Goal: Book appointment/travel/reservation

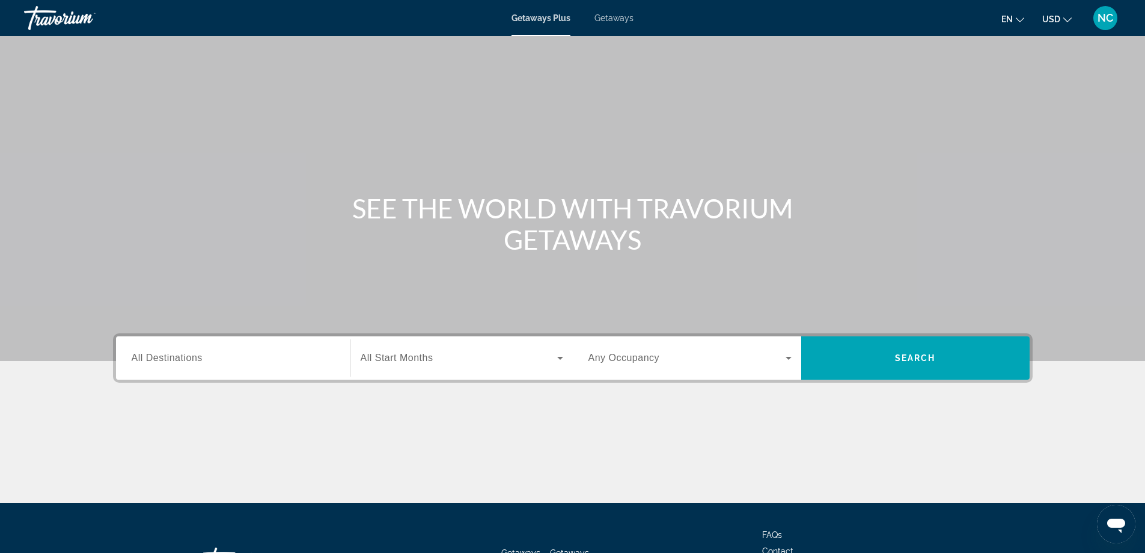
click at [620, 21] on span "Getaways" at bounding box center [614, 18] width 39 height 10
click at [181, 355] on span "All Destinations" at bounding box center [167, 357] width 71 height 10
click at [181, 355] on input "Destination All Destinations" at bounding box center [233, 358] width 203 height 14
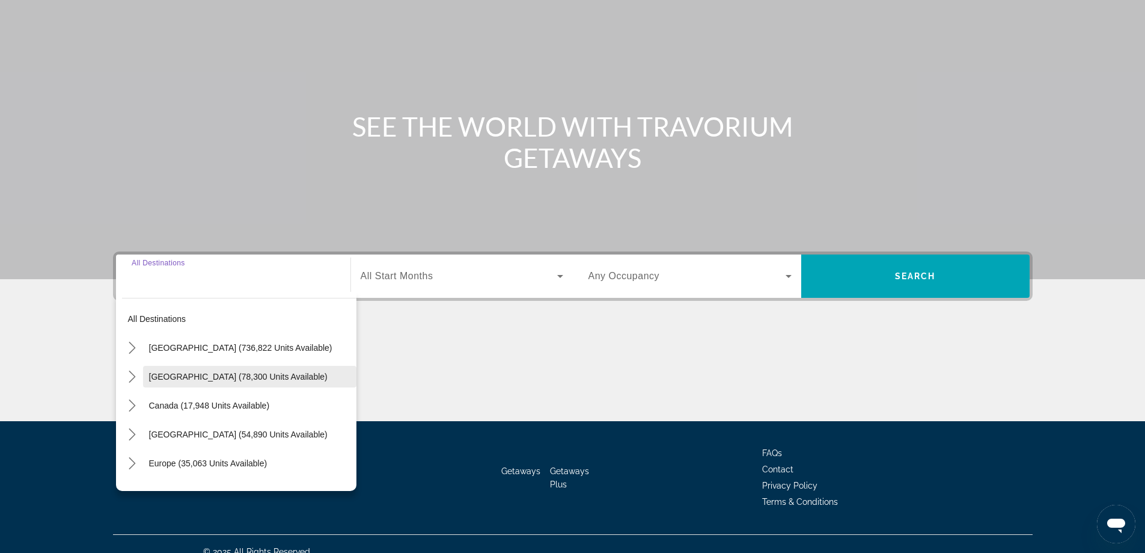
scroll to position [97, 0]
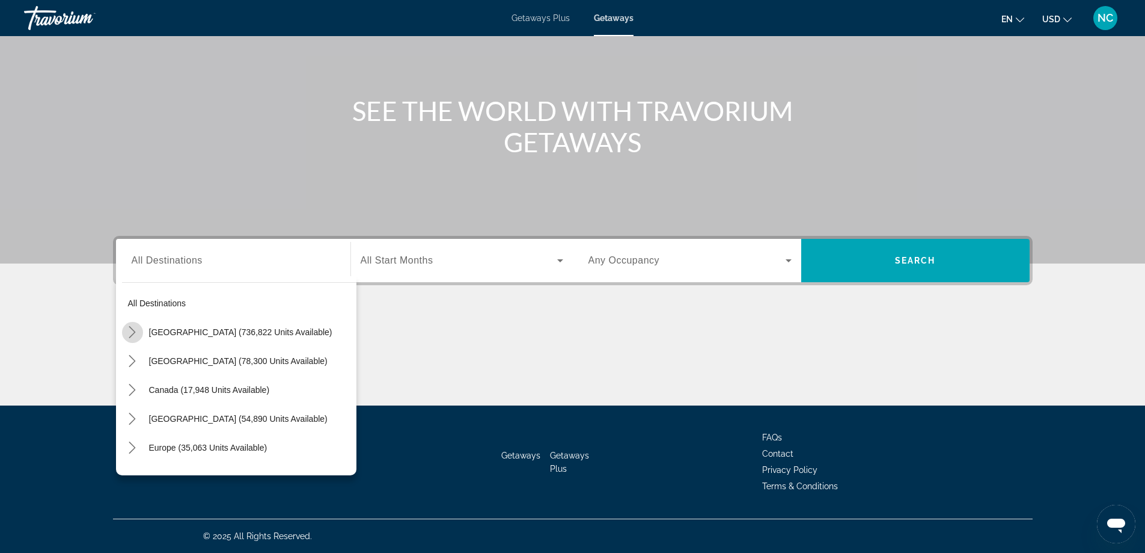
click at [139, 329] on mat-icon "Toggle United States (736,822 units available) submenu" at bounding box center [132, 332] width 21 height 21
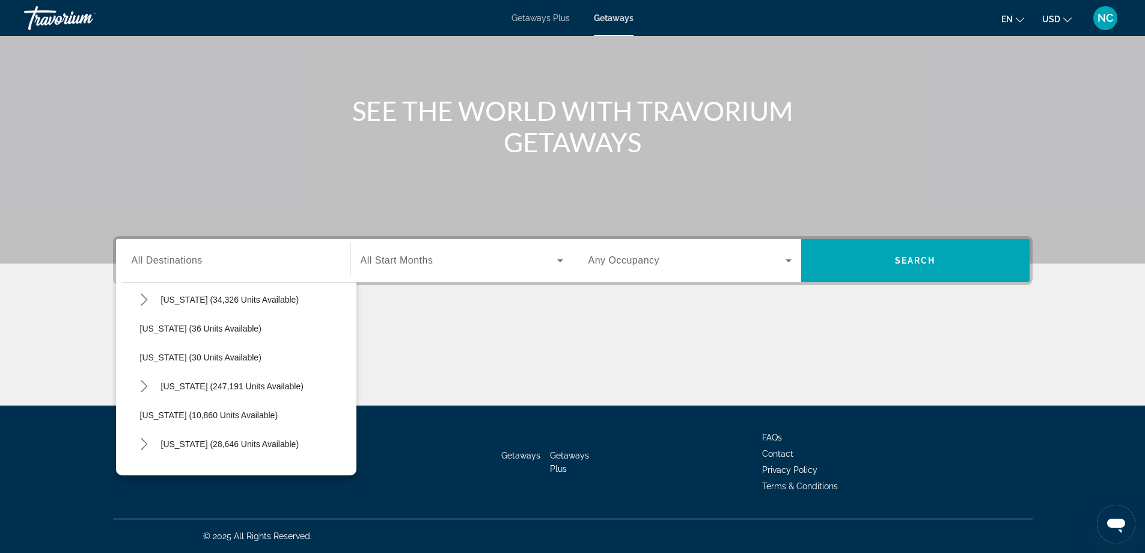
scroll to position [155, 0]
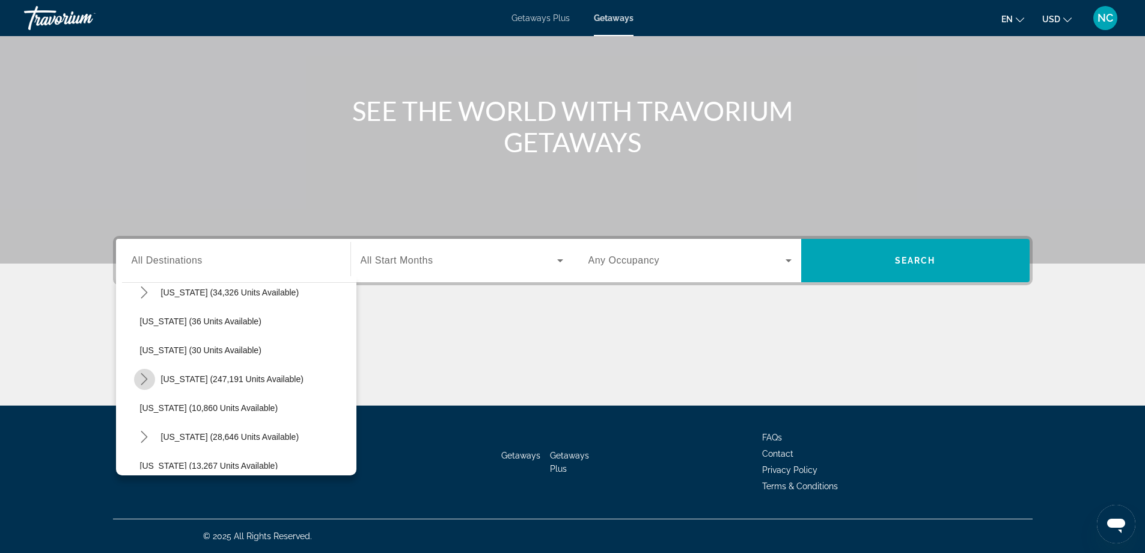
click at [149, 381] on icon "Toggle Florida (247,191 units available) submenu" at bounding box center [144, 379] width 12 height 12
click at [256, 409] on span "Orlando & Disney Area (96,121 units available)" at bounding box center [241, 408] width 179 height 10
type input "**********"
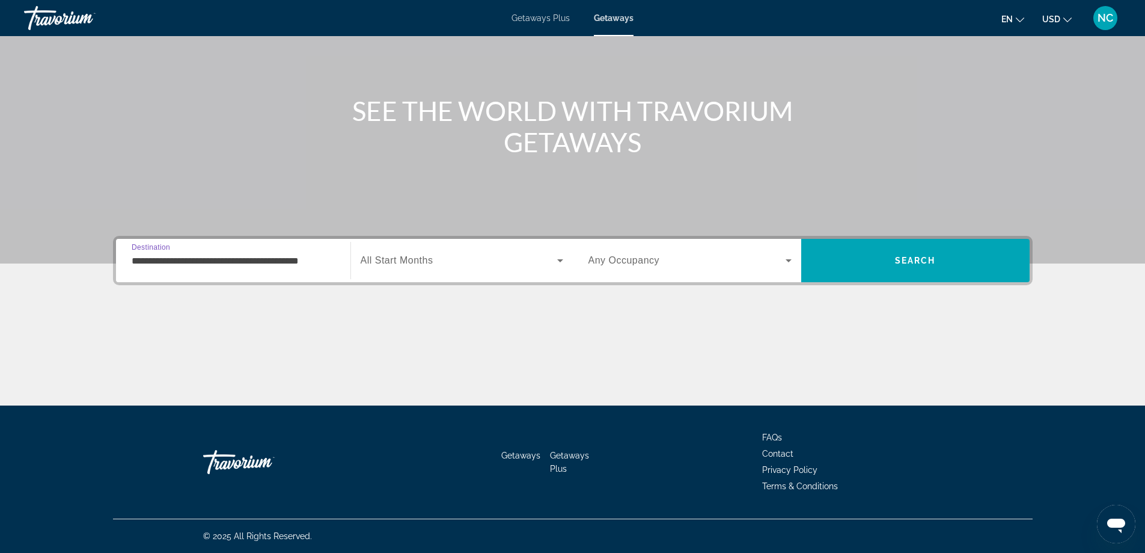
click at [563, 259] on icon "Search widget" at bounding box center [560, 260] width 6 height 3
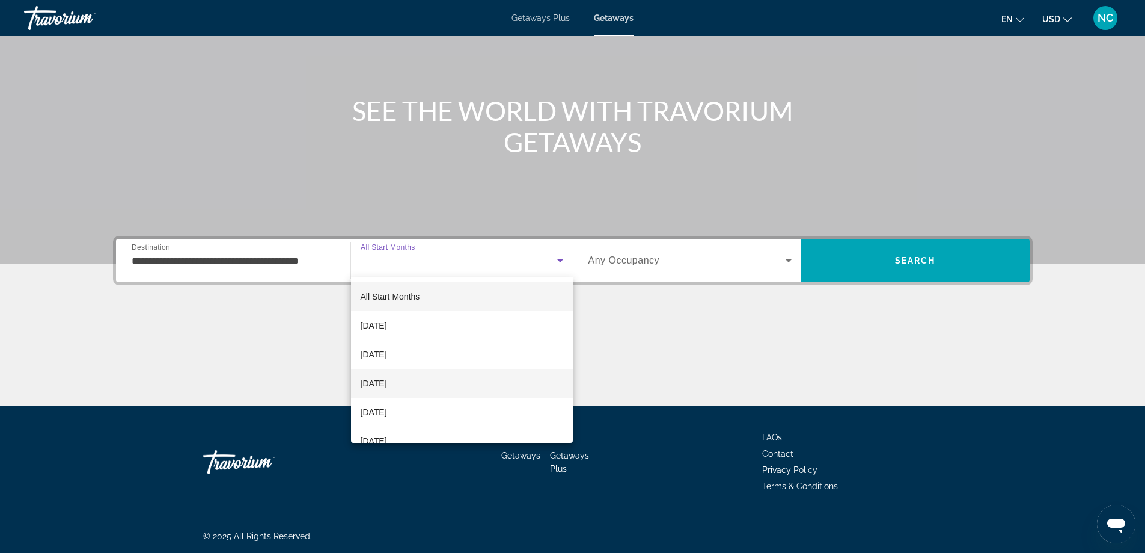
scroll to position [60, 0]
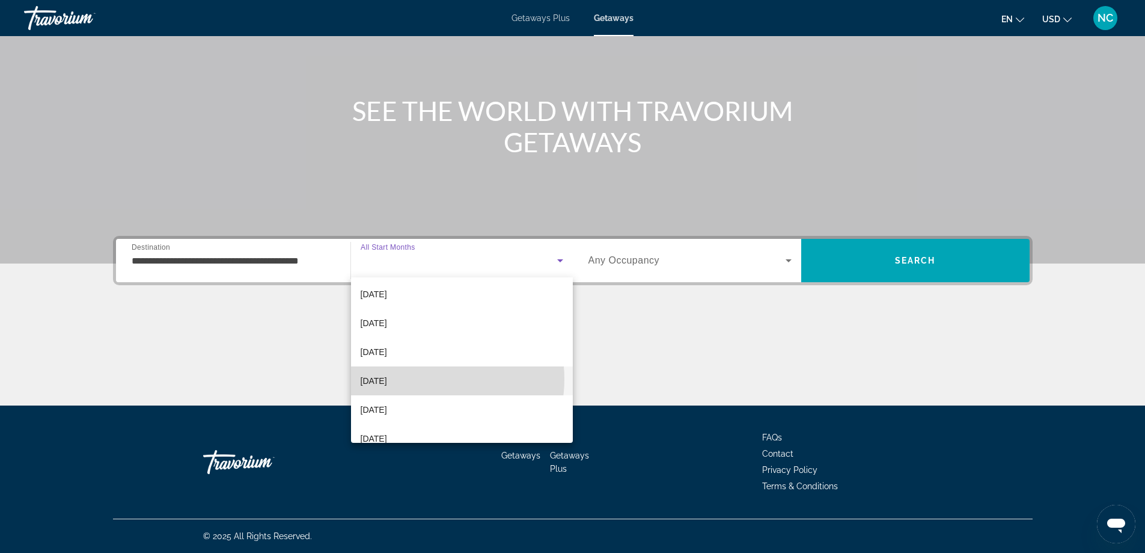
click at [421, 379] on mat-option "February 2026" at bounding box center [462, 380] width 222 height 29
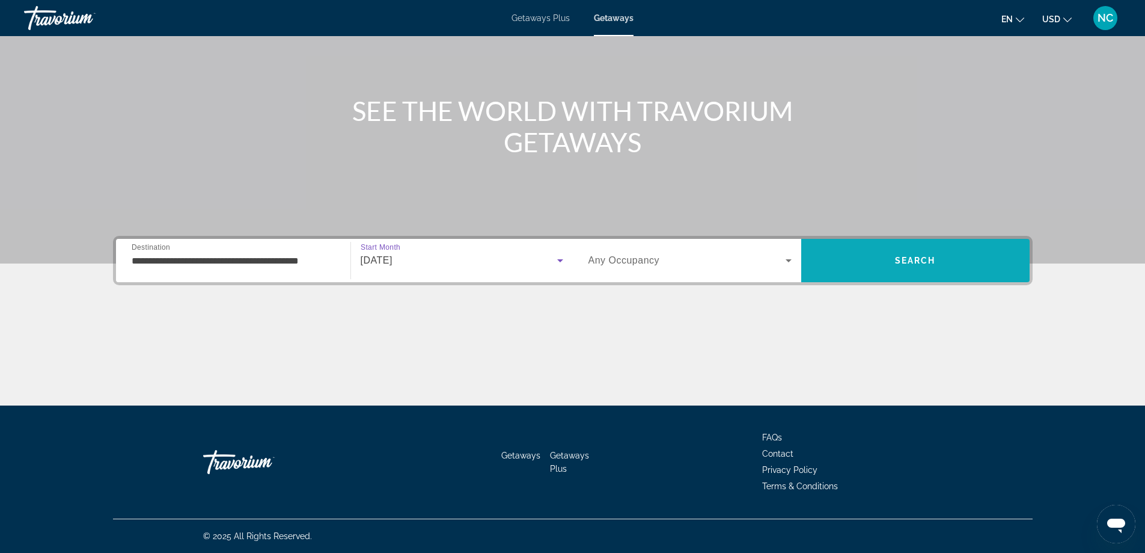
click at [904, 250] on span "Search" at bounding box center [915, 260] width 228 height 29
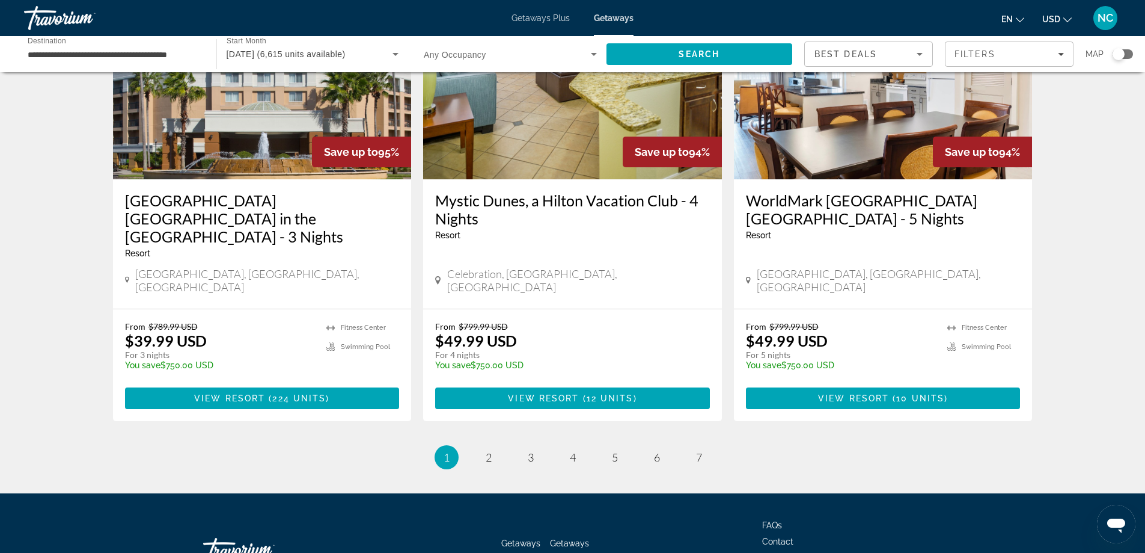
scroll to position [1465, 0]
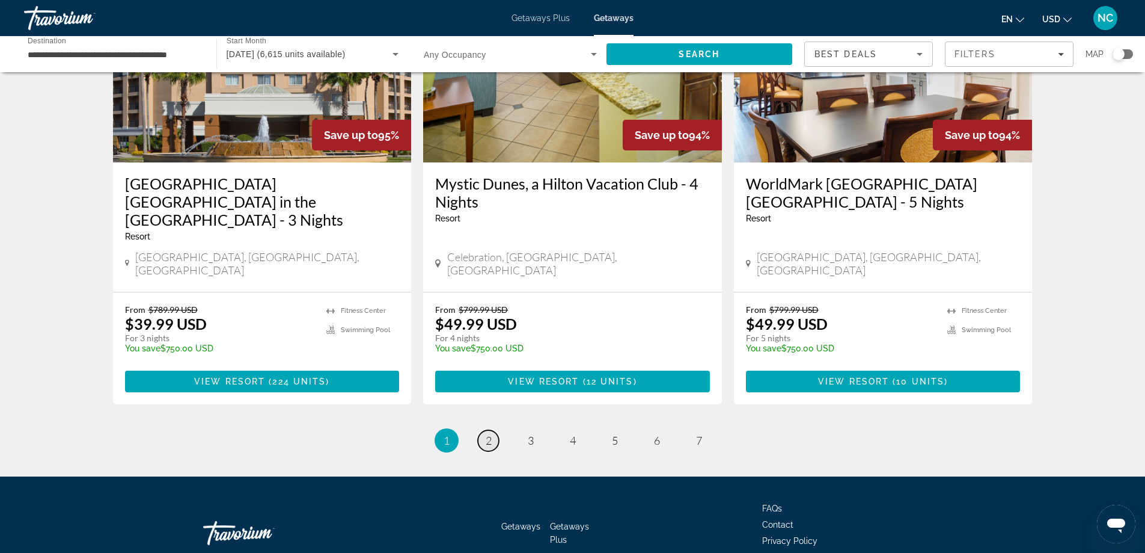
click at [493, 430] on link "page 2" at bounding box center [488, 440] width 21 height 21
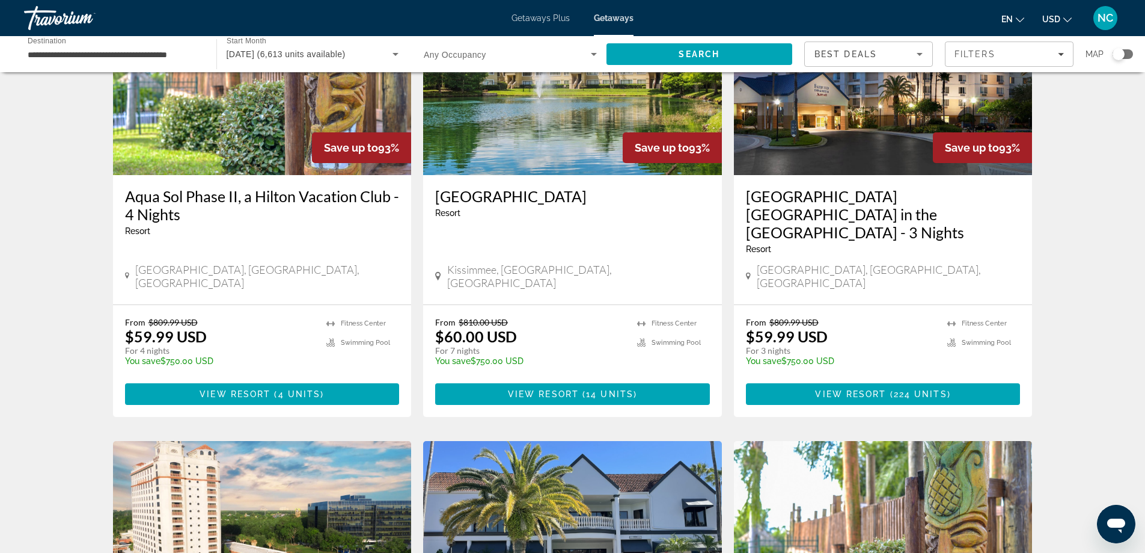
scroll to position [301, 0]
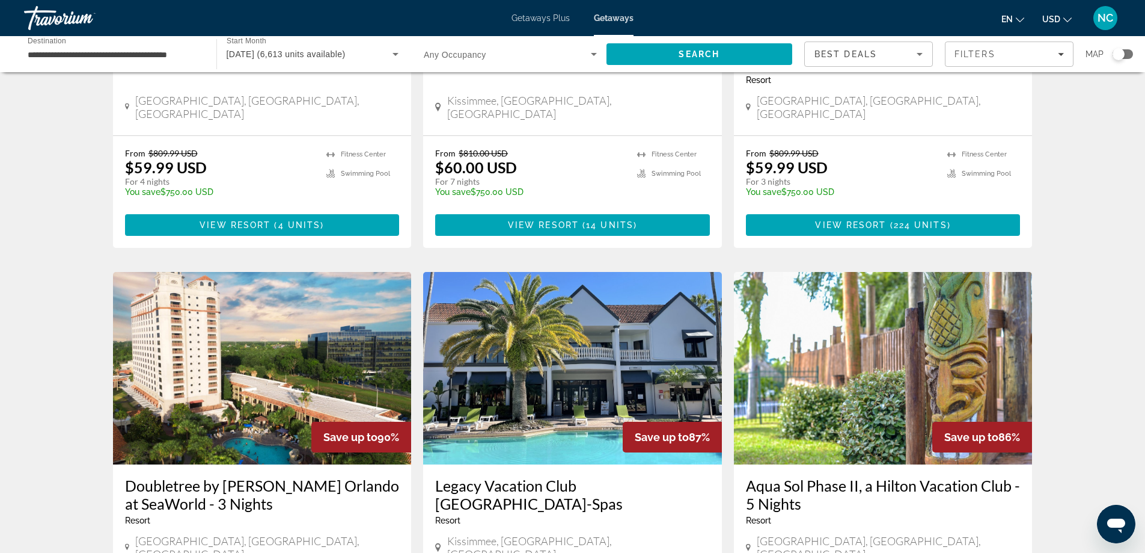
click at [287, 359] on img "Main content" at bounding box center [262, 368] width 299 height 192
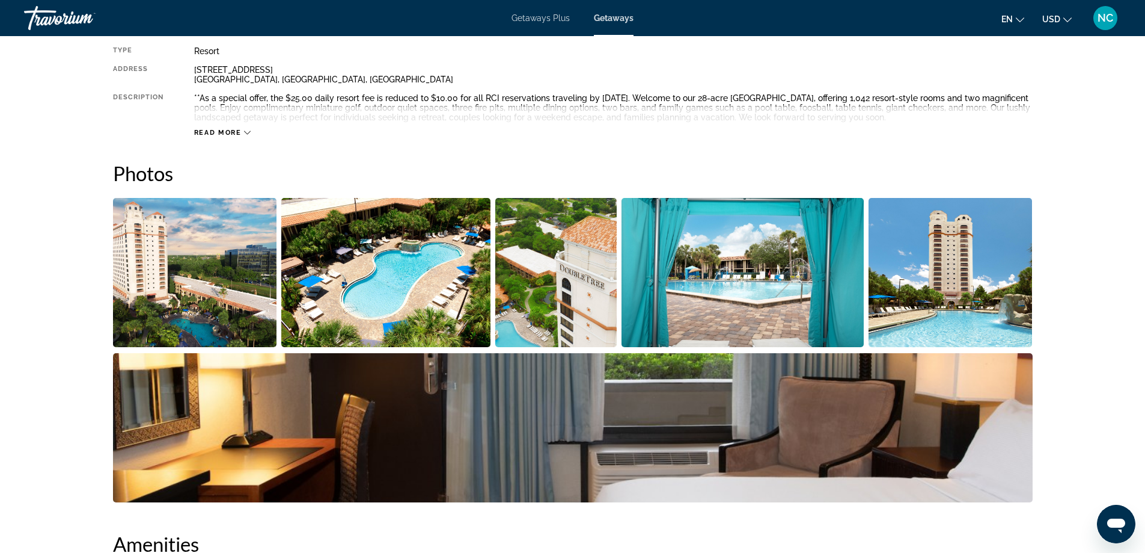
scroll to position [240, 0]
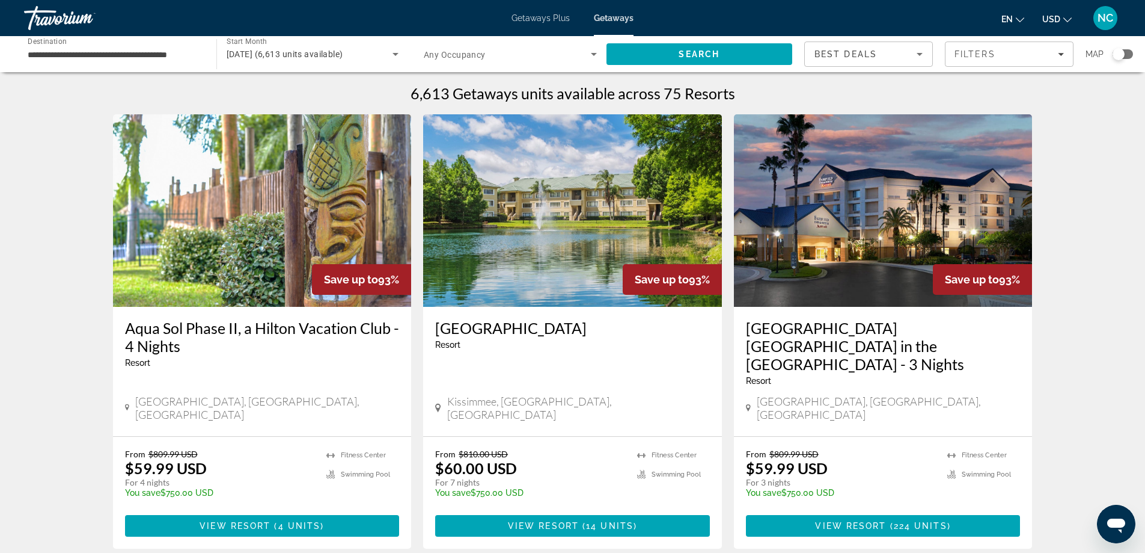
click at [237, 266] on img "Main content" at bounding box center [262, 210] width 299 height 192
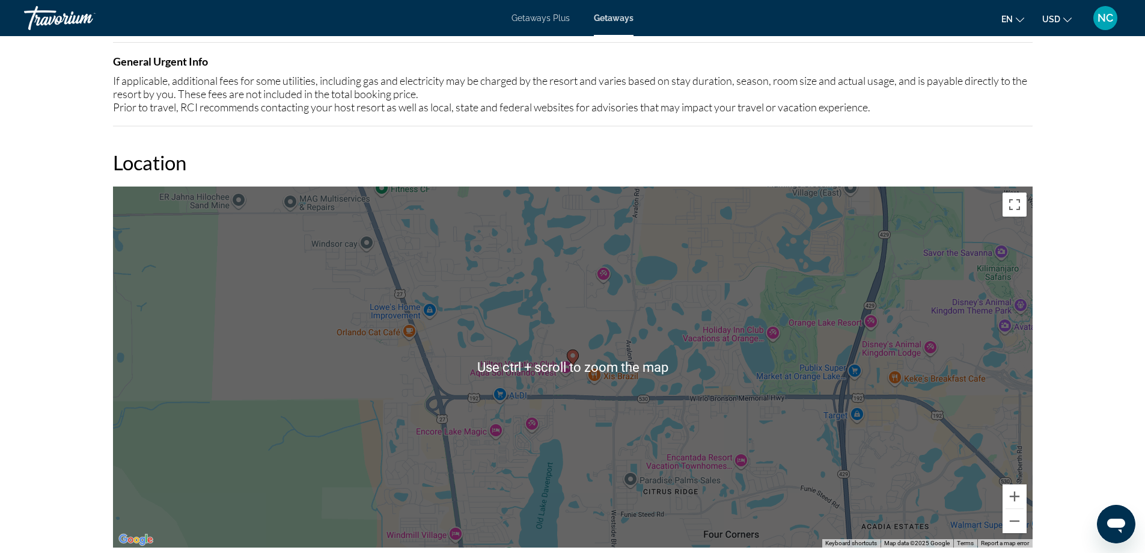
scroll to position [1623, 0]
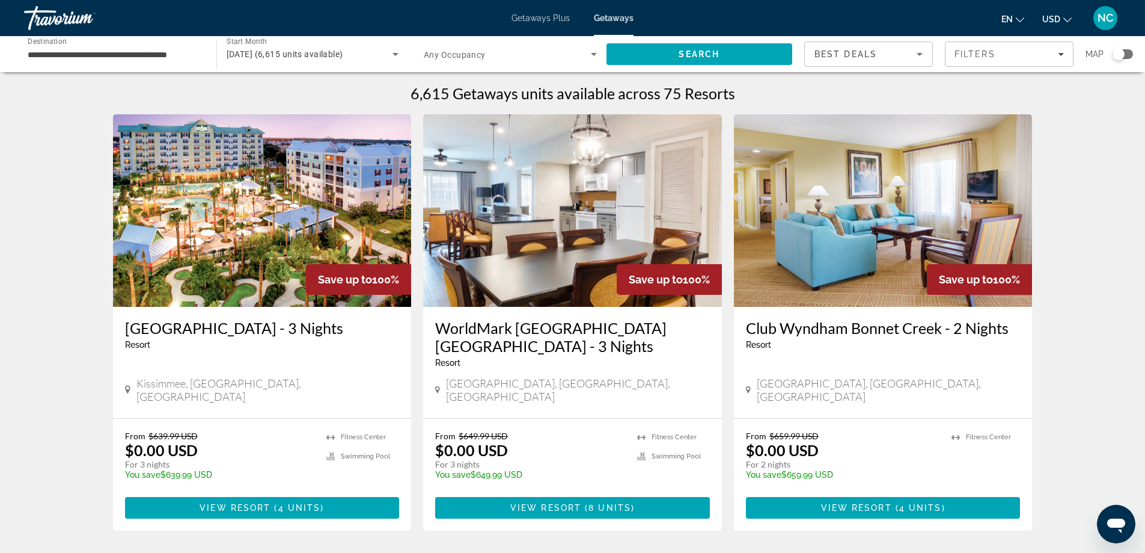
click at [559, 237] on img "Main content" at bounding box center [572, 210] width 299 height 192
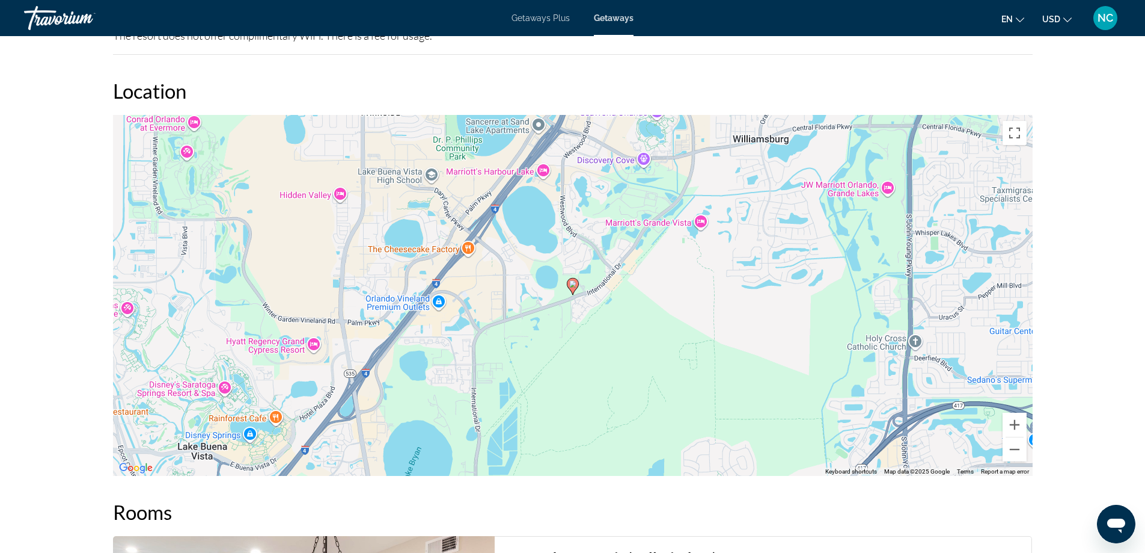
scroll to position [1804, 0]
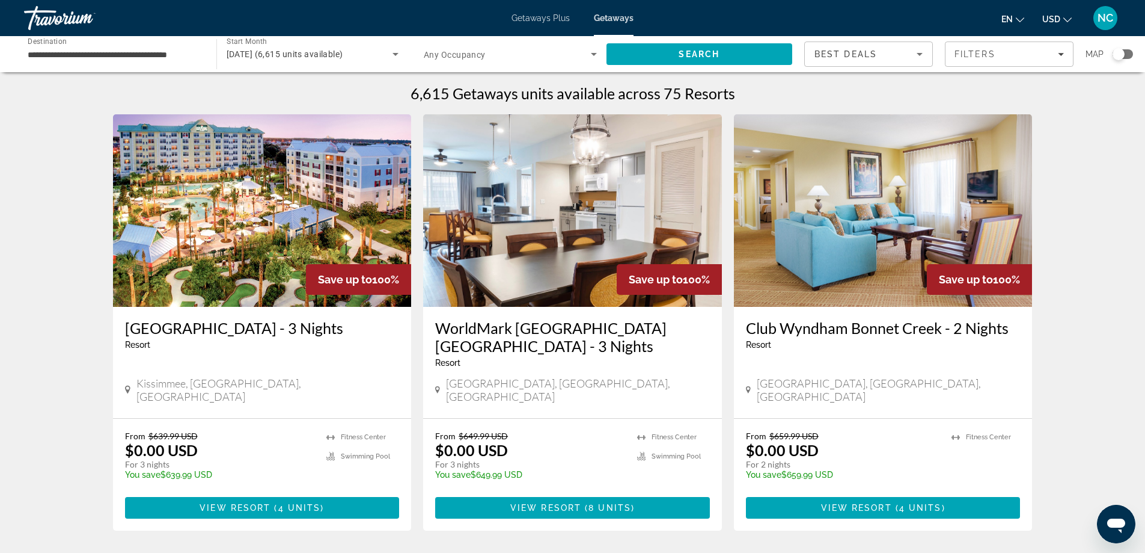
click at [859, 255] on img "Main content" at bounding box center [883, 210] width 299 height 192
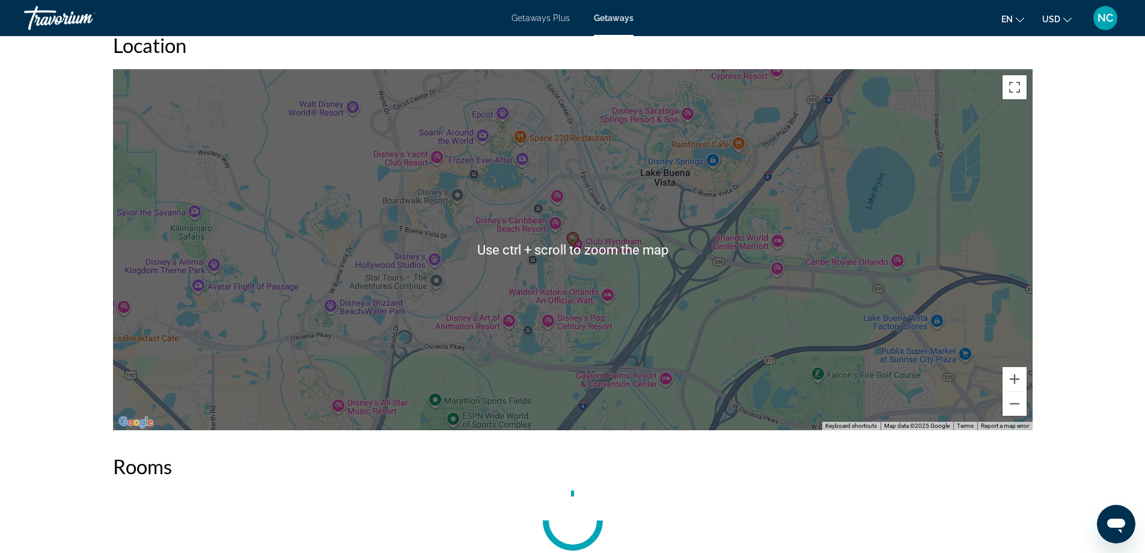
scroll to position [1683, 0]
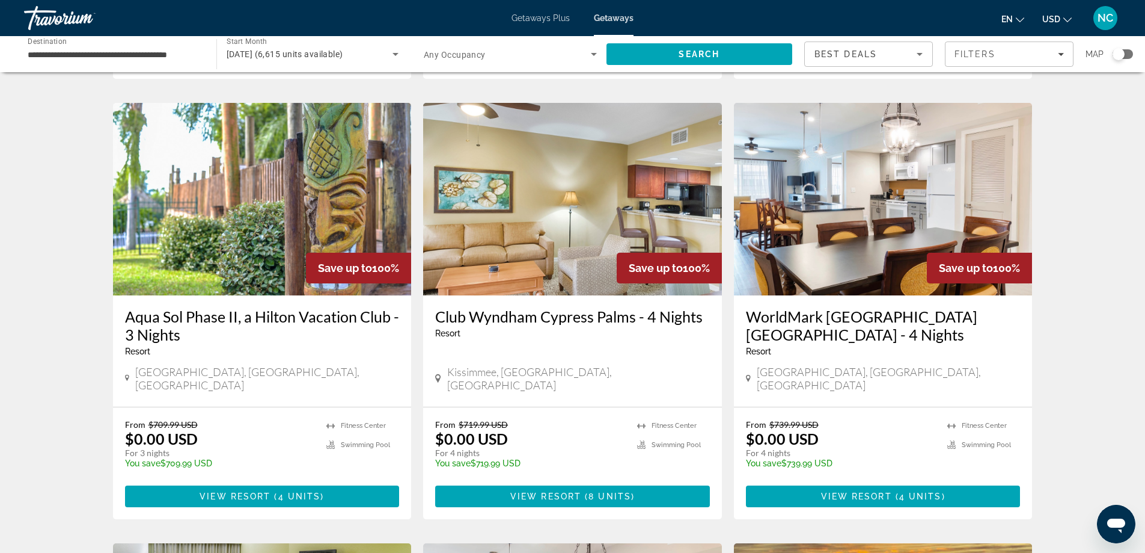
scroll to position [481, 0]
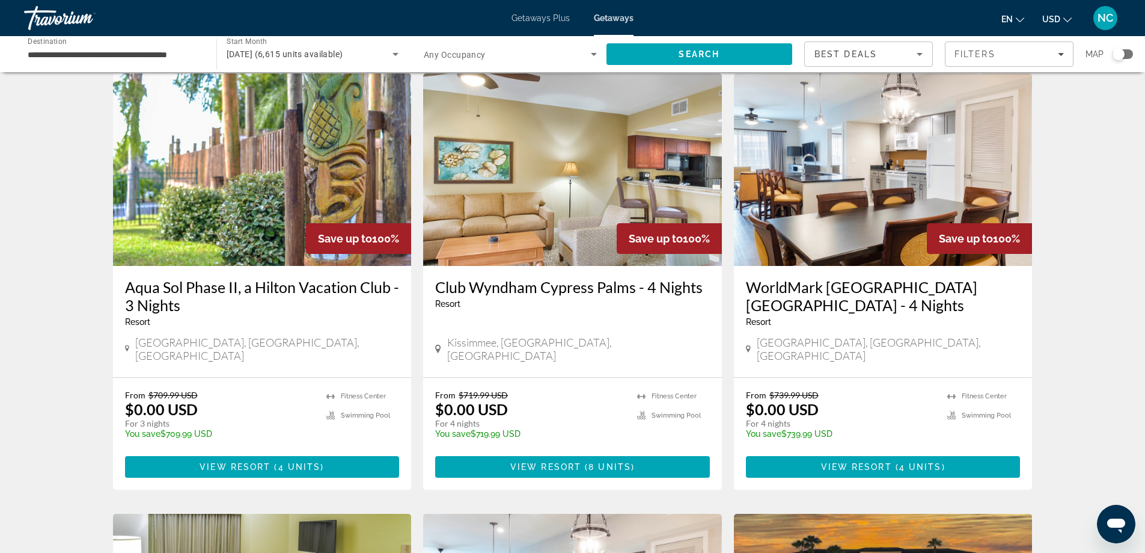
click at [593, 177] on img "Main content" at bounding box center [572, 169] width 299 height 192
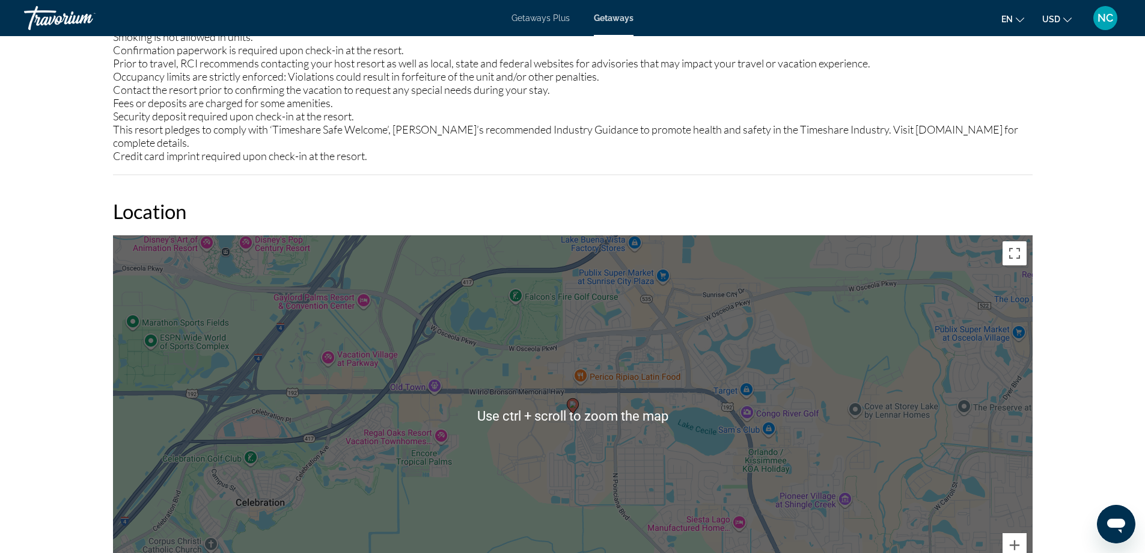
scroll to position [1563, 0]
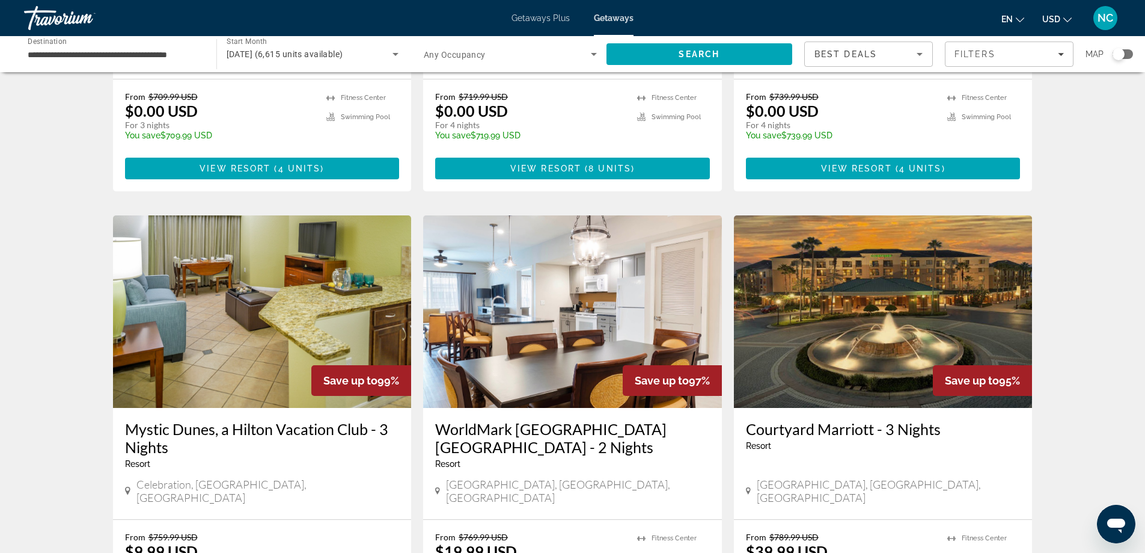
scroll to position [782, 0]
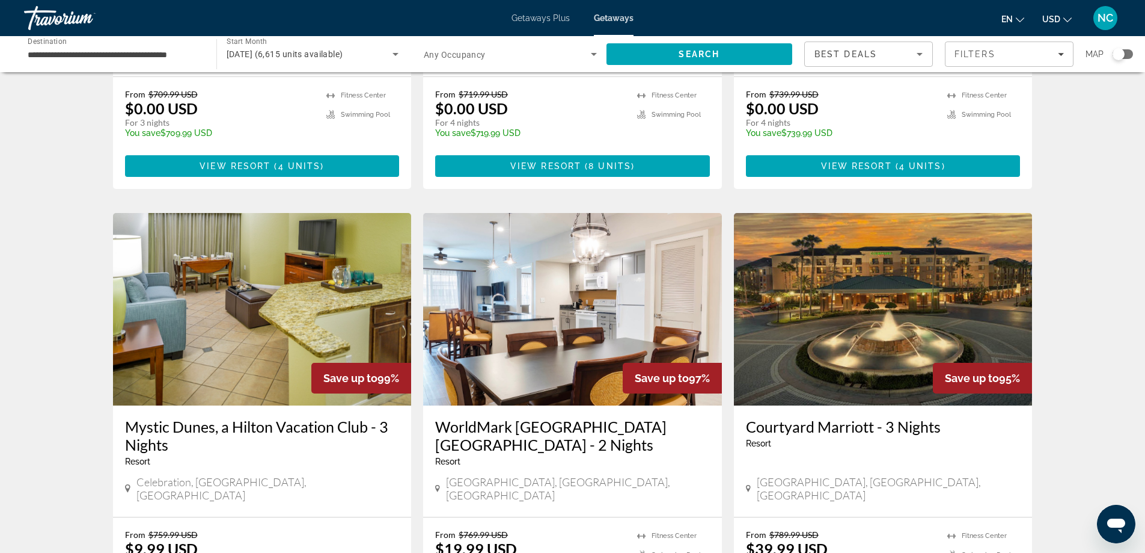
click at [272, 268] on img "Main content" at bounding box center [262, 309] width 299 height 192
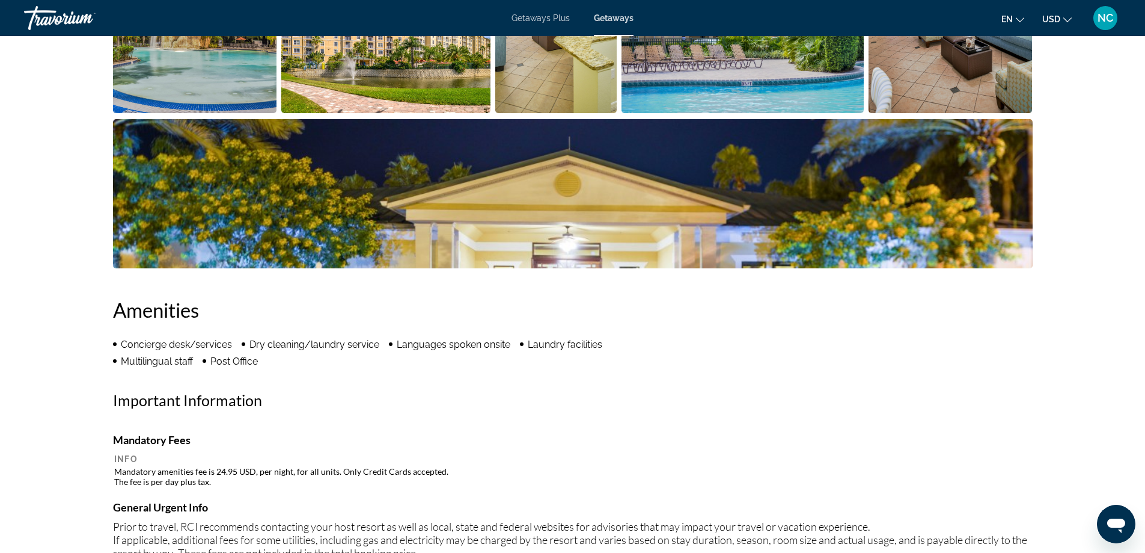
scroll to position [1082, 0]
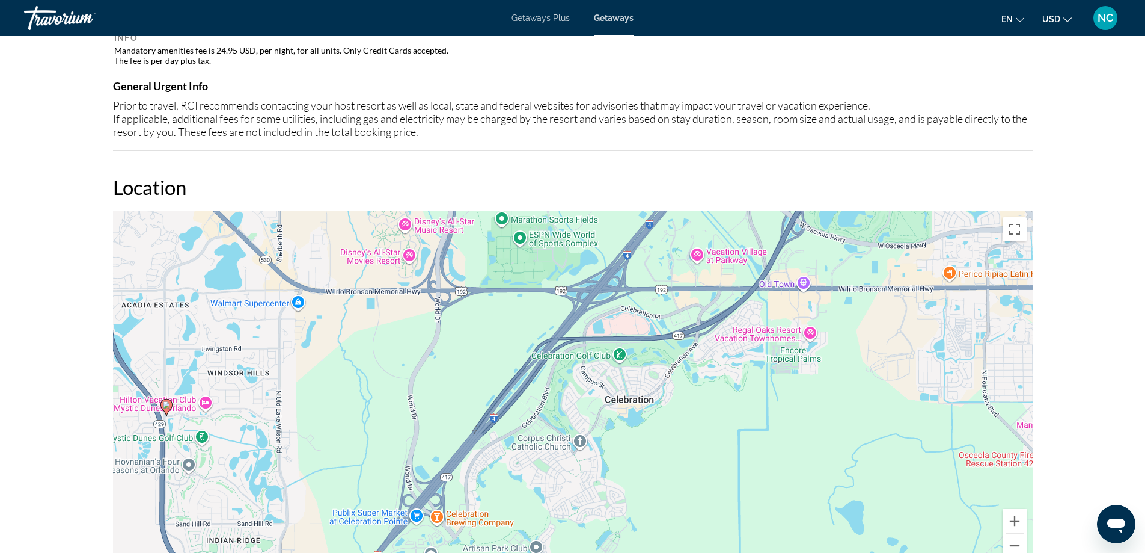
drag, startPoint x: 976, startPoint y: 394, endPoint x: 565, endPoint y: 420, distance: 412.0
click at [565, 420] on div "To activate drag with keyboard, press Alt + Enter. Once in keyboard drag state,…" at bounding box center [573, 391] width 920 height 361
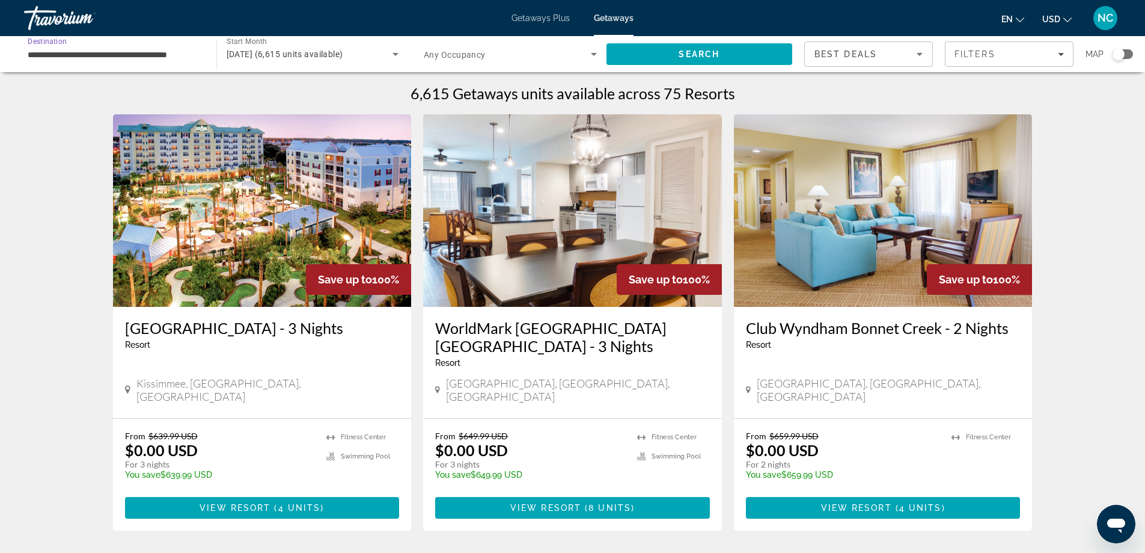
click at [159, 48] on input "**********" at bounding box center [114, 54] width 173 height 14
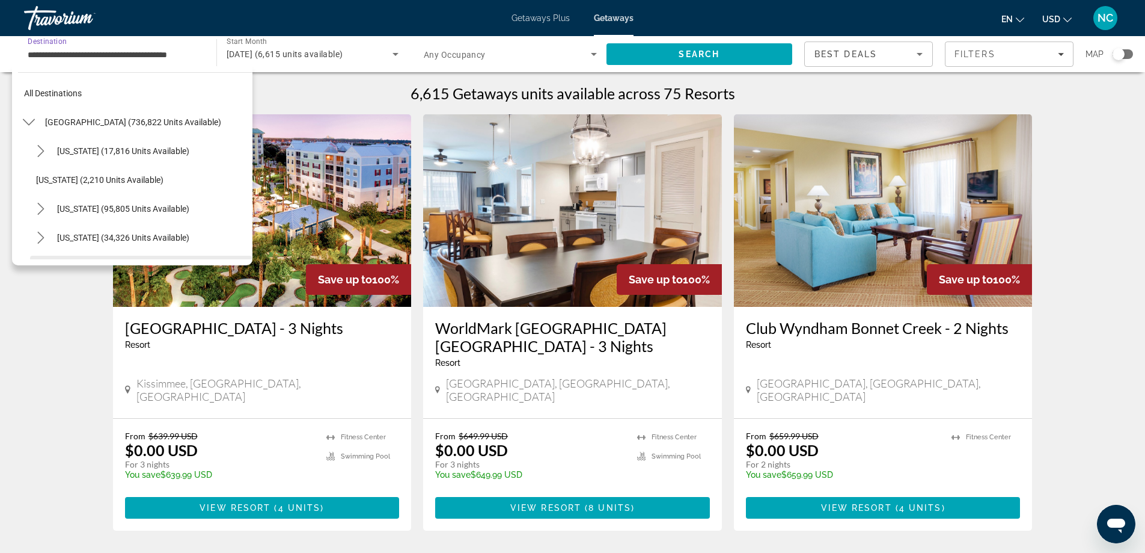
scroll to position [187, 0]
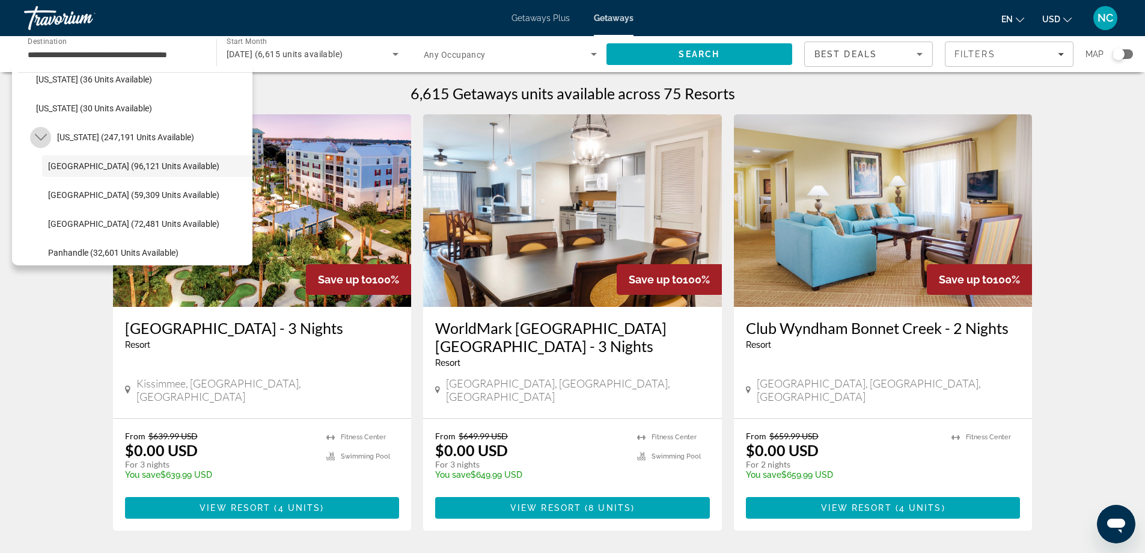
click at [39, 141] on icon "Toggle Florida (247,191 units available) submenu" at bounding box center [41, 137] width 12 height 12
click at [43, 132] on icon "Toggle Florida (247,191 units available) submenu" at bounding box center [41, 137] width 12 height 12
click at [153, 189] on span "Select destination: East Coast (59,309 units available)" at bounding box center [147, 194] width 210 height 29
type input "**********"
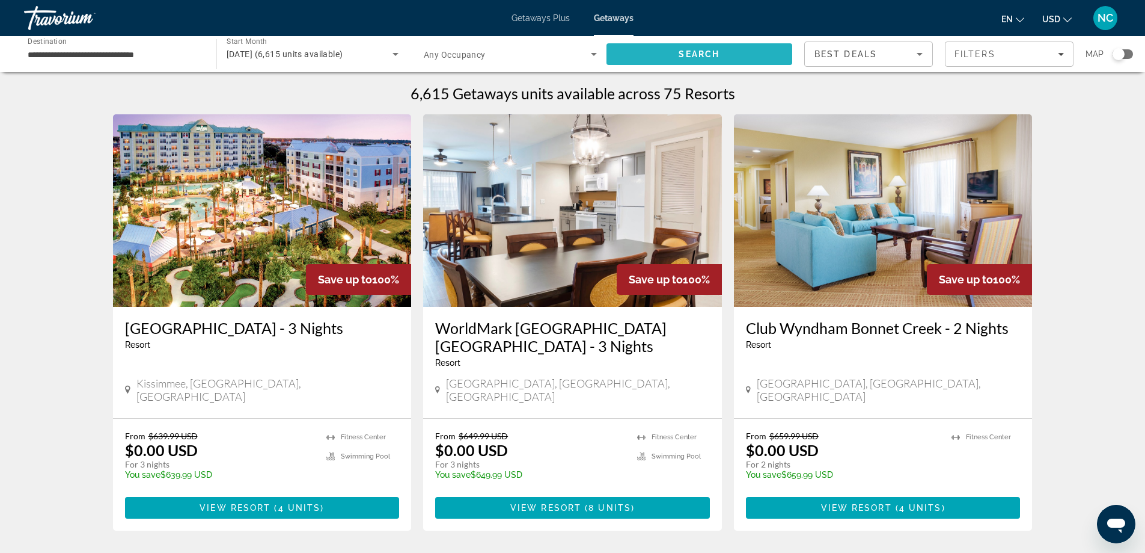
click at [681, 57] on span "Search" at bounding box center [699, 54] width 41 height 10
